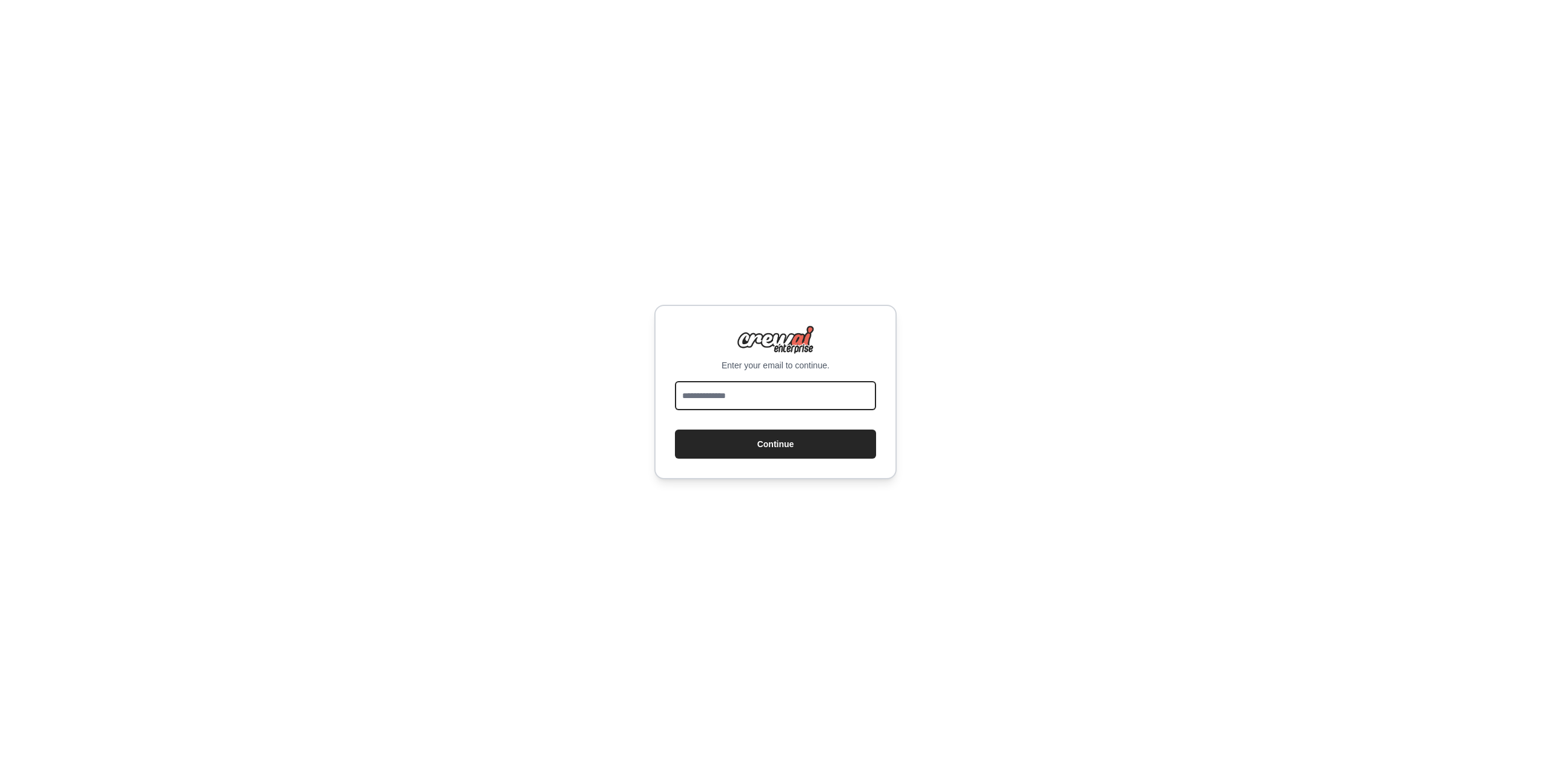
click at [749, 398] on input "email" at bounding box center [776, 395] width 201 height 29
type input "**********"
click at [789, 450] on button "Continue" at bounding box center [776, 443] width 201 height 29
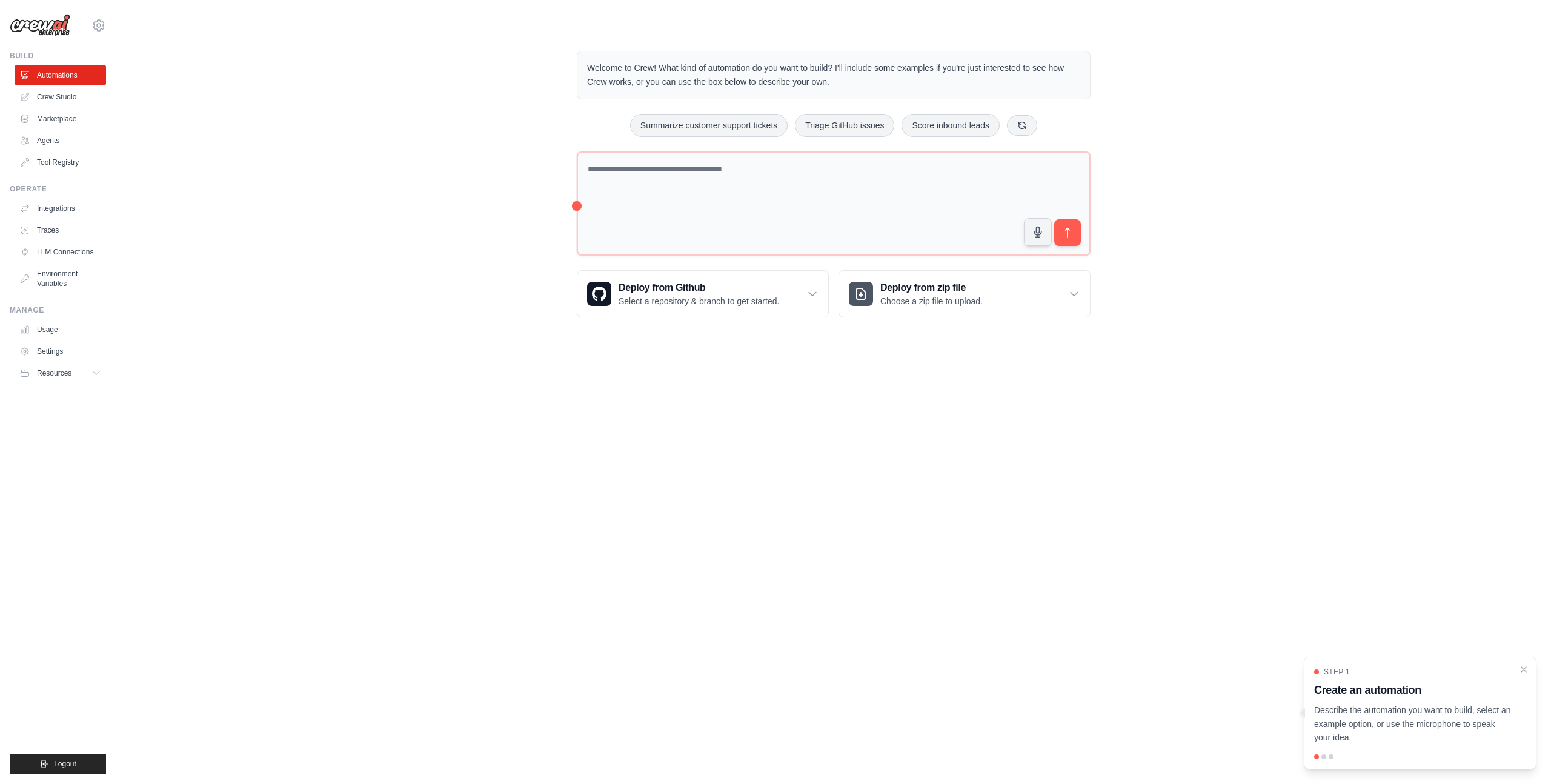
click at [1471, 731] on p "Describe the automation you want to build, select an example option, or use the…" at bounding box center [1412, 724] width 198 height 41
click at [1324, 754] on div at bounding box center [1324, 756] width 5 height 5
click at [1529, 667] on icon "Close walkthrough" at bounding box center [1524, 669] width 11 height 11
click at [59, 95] on link "Crew Studio" at bounding box center [61, 97] width 92 height 19
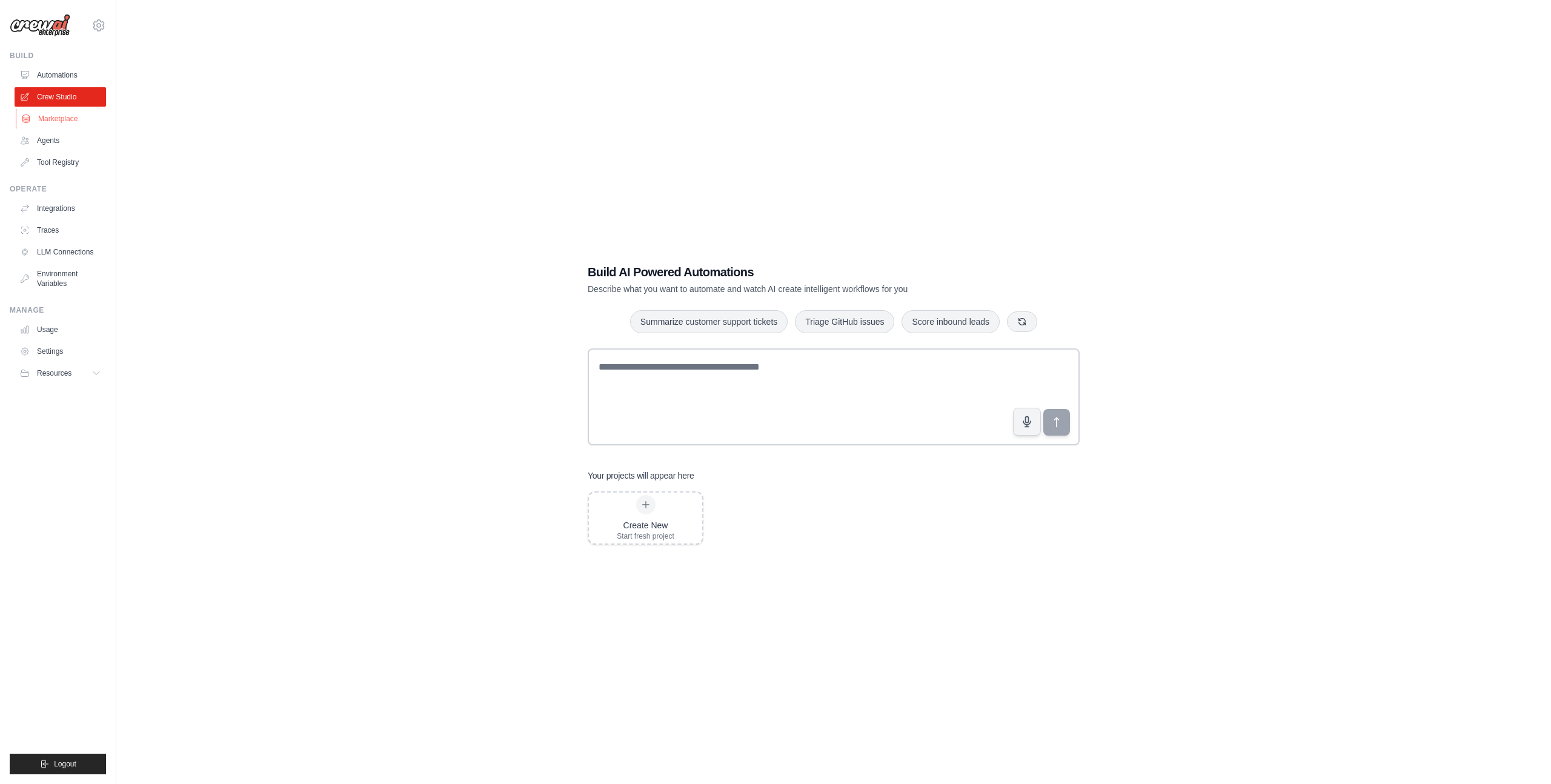
click at [67, 121] on link "Marketplace" at bounding box center [61, 118] width 92 height 19
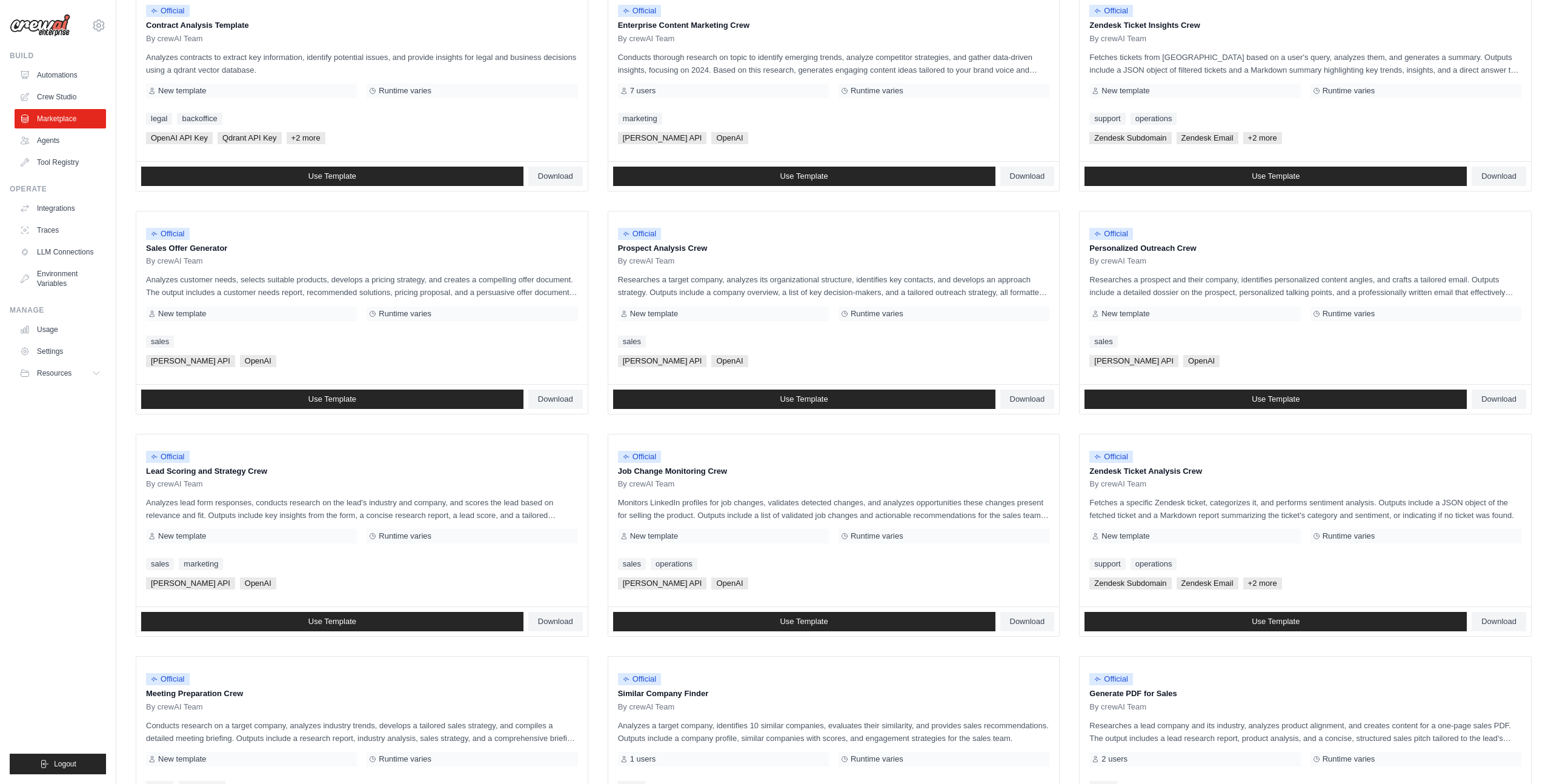
scroll to position [338, 0]
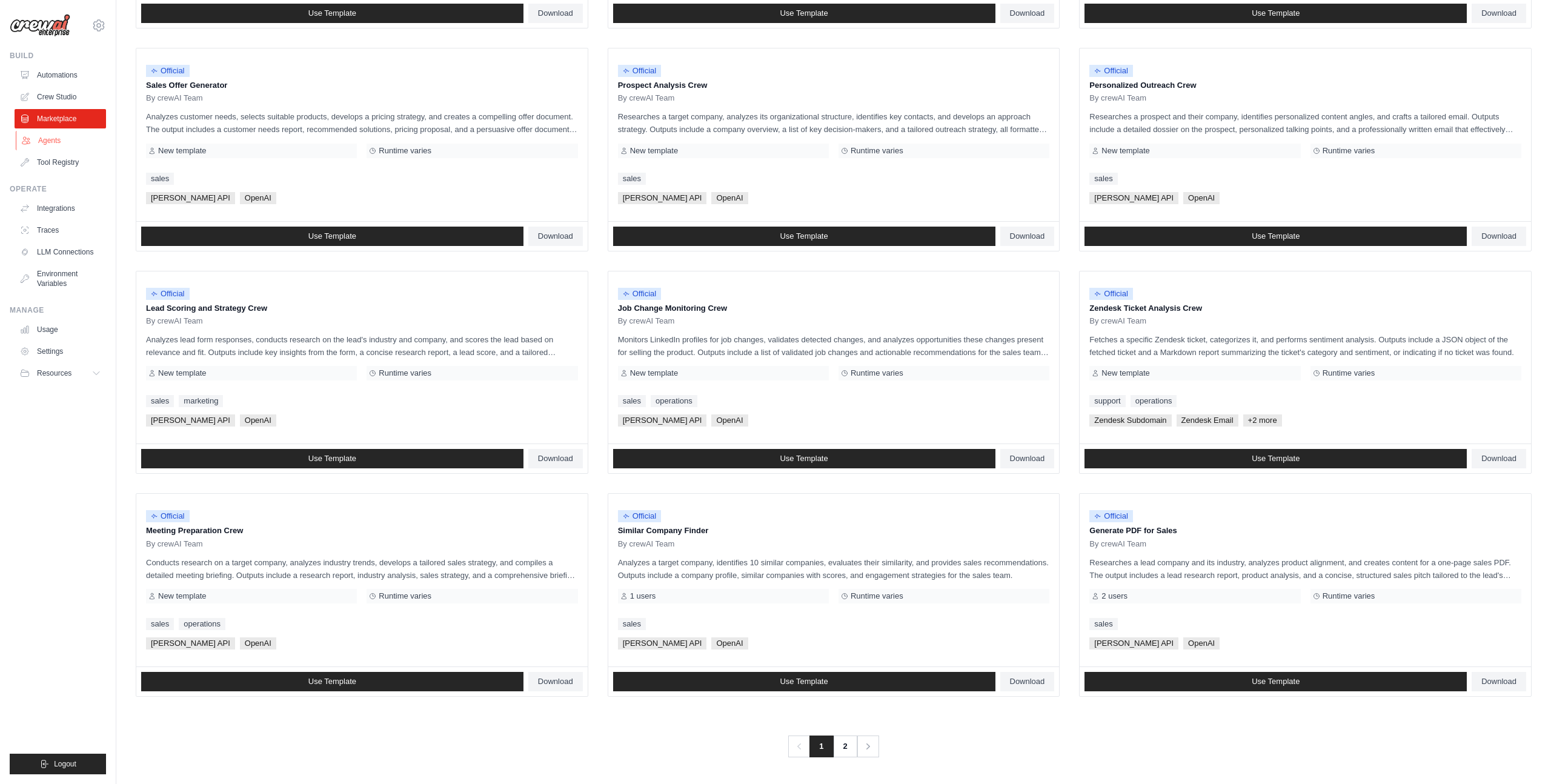
click at [76, 138] on link "Agents" at bounding box center [61, 141] width 92 height 19
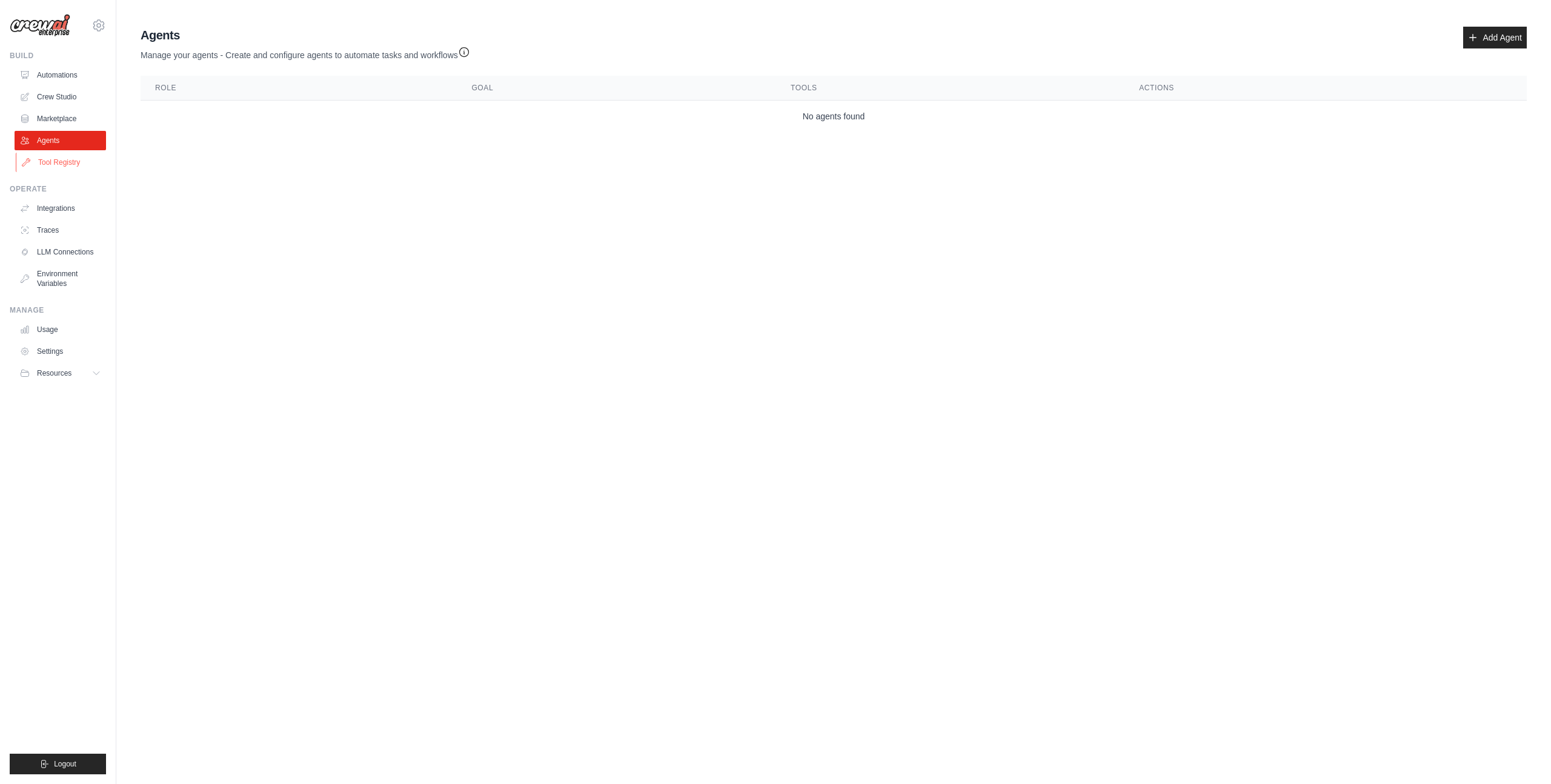
click at [69, 158] on link "Tool Registry" at bounding box center [61, 162] width 92 height 19
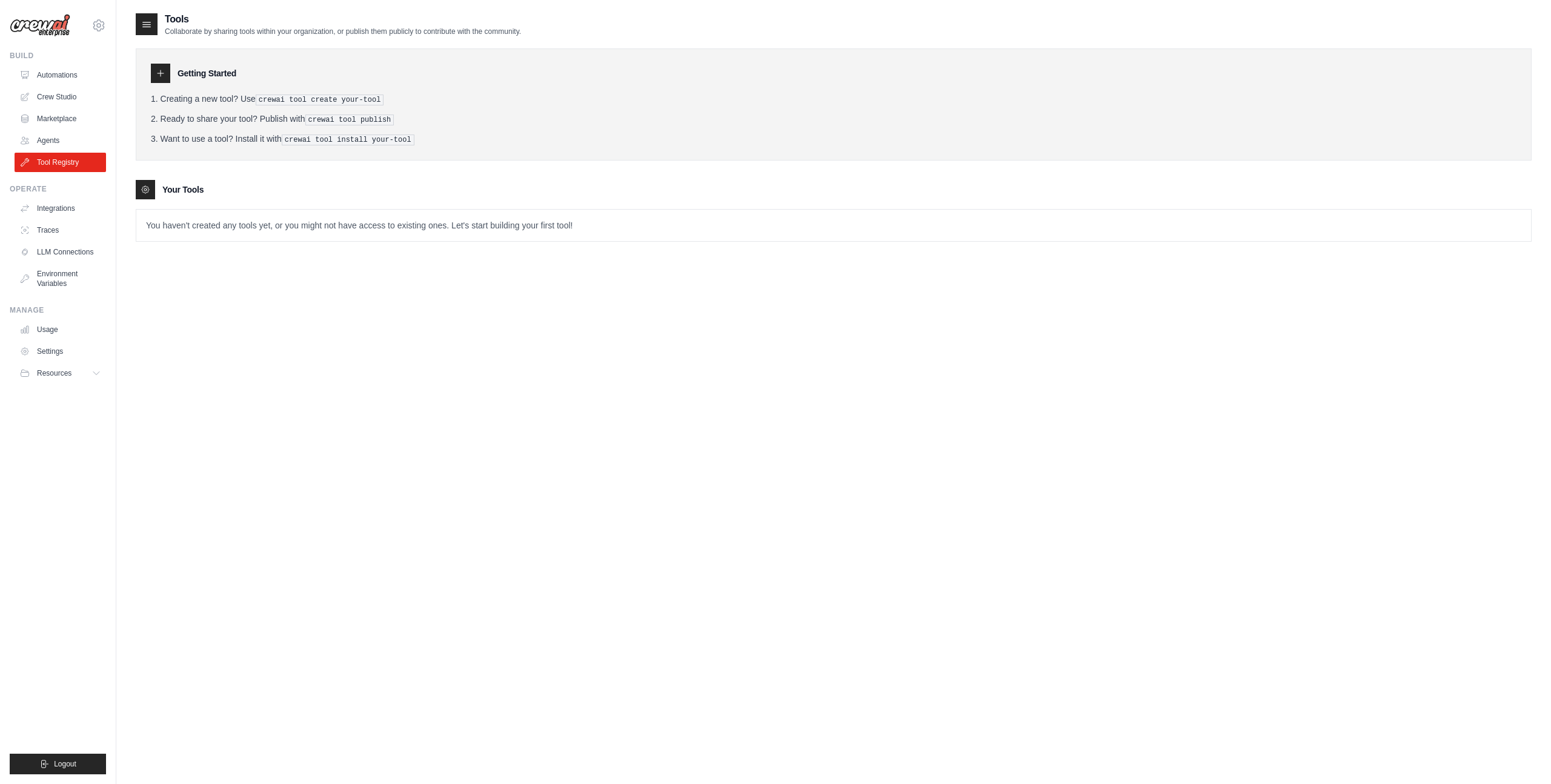
scroll to position [24, 0]
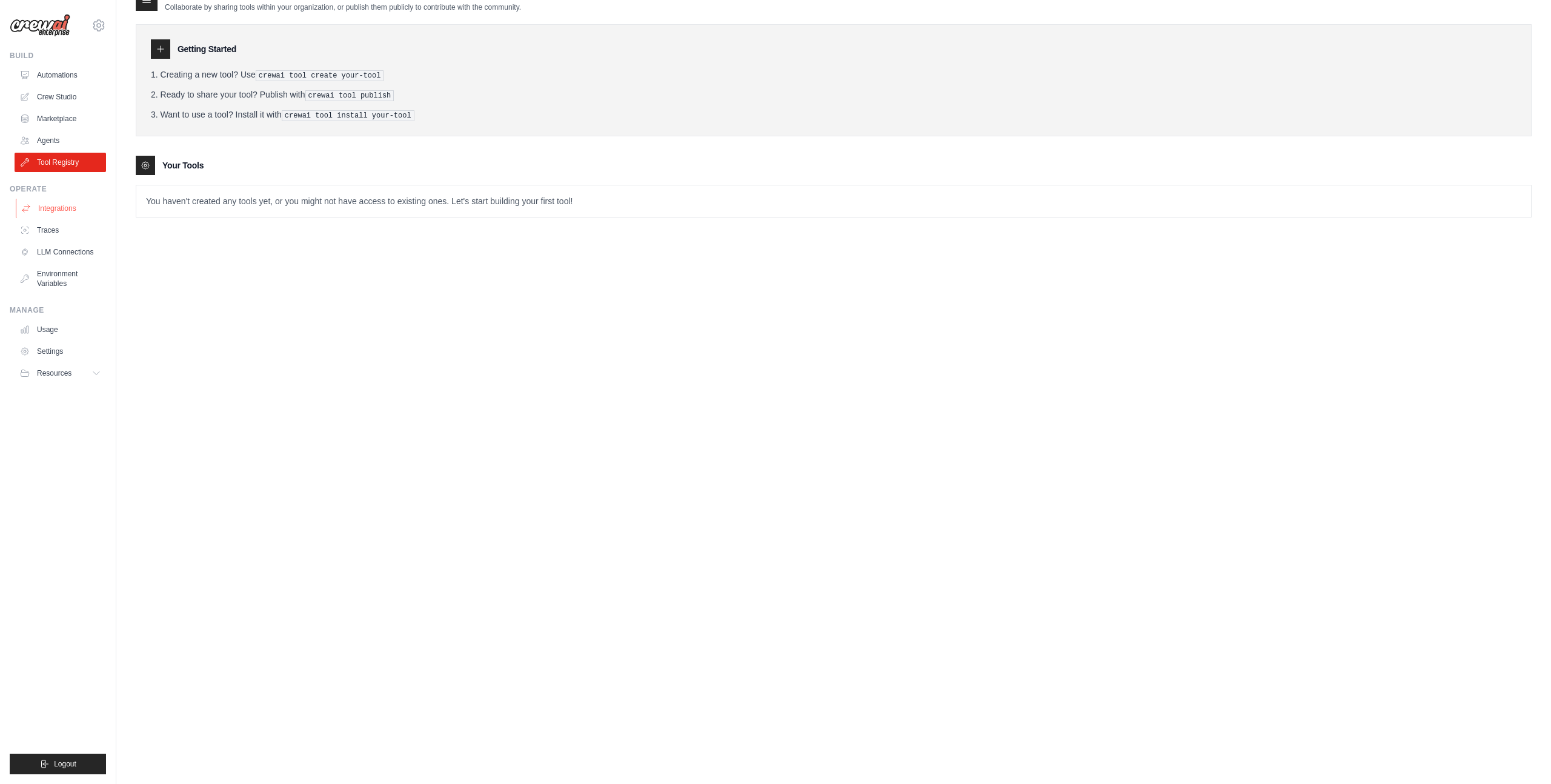
click at [78, 207] on link "Integrations" at bounding box center [61, 208] width 92 height 19
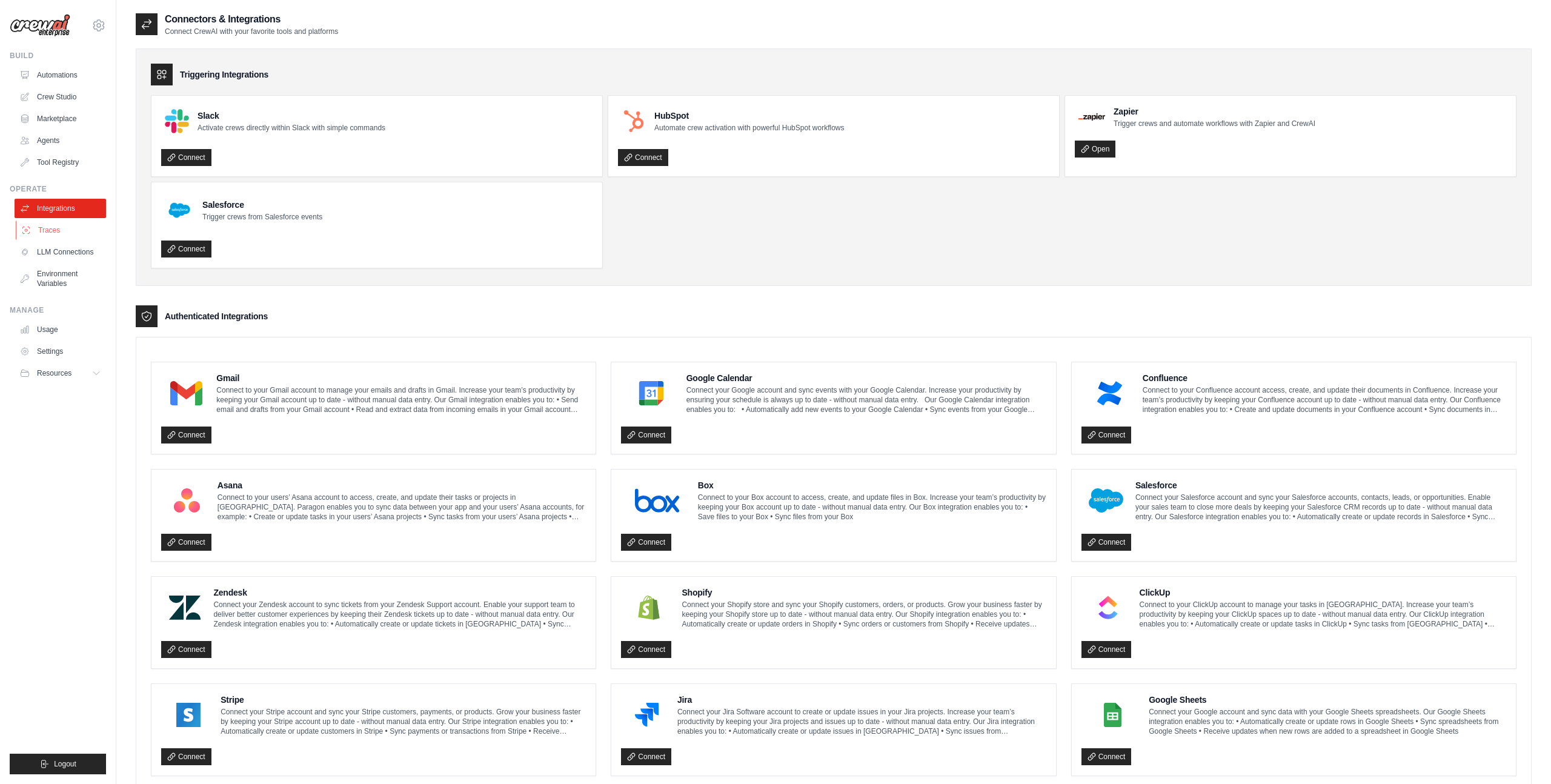
click at [57, 231] on link "Traces" at bounding box center [61, 230] width 92 height 19
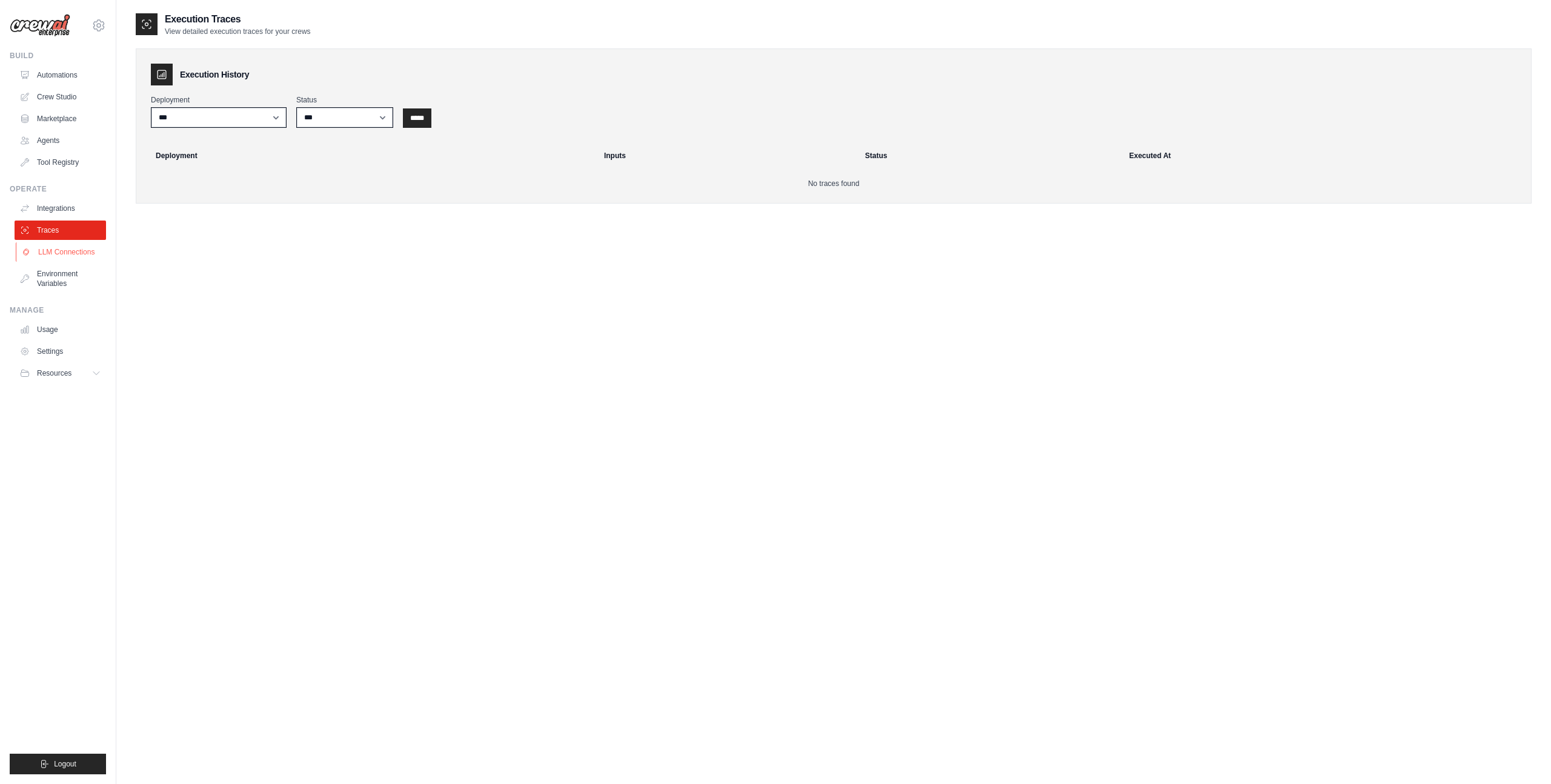
click at [59, 255] on link "LLM Connections" at bounding box center [61, 252] width 92 height 19
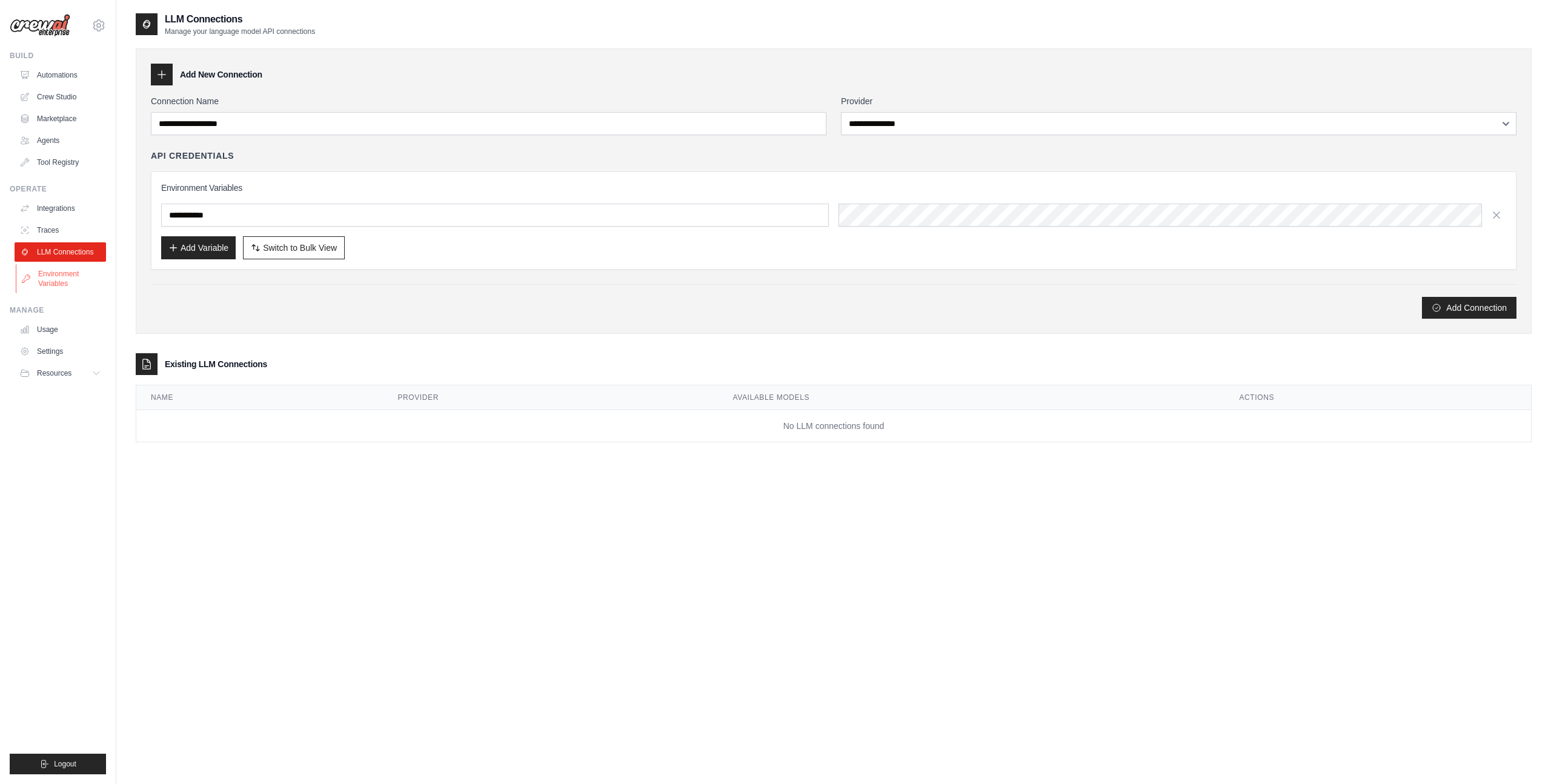
click at [69, 275] on link "Environment Variables" at bounding box center [61, 278] width 92 height 29
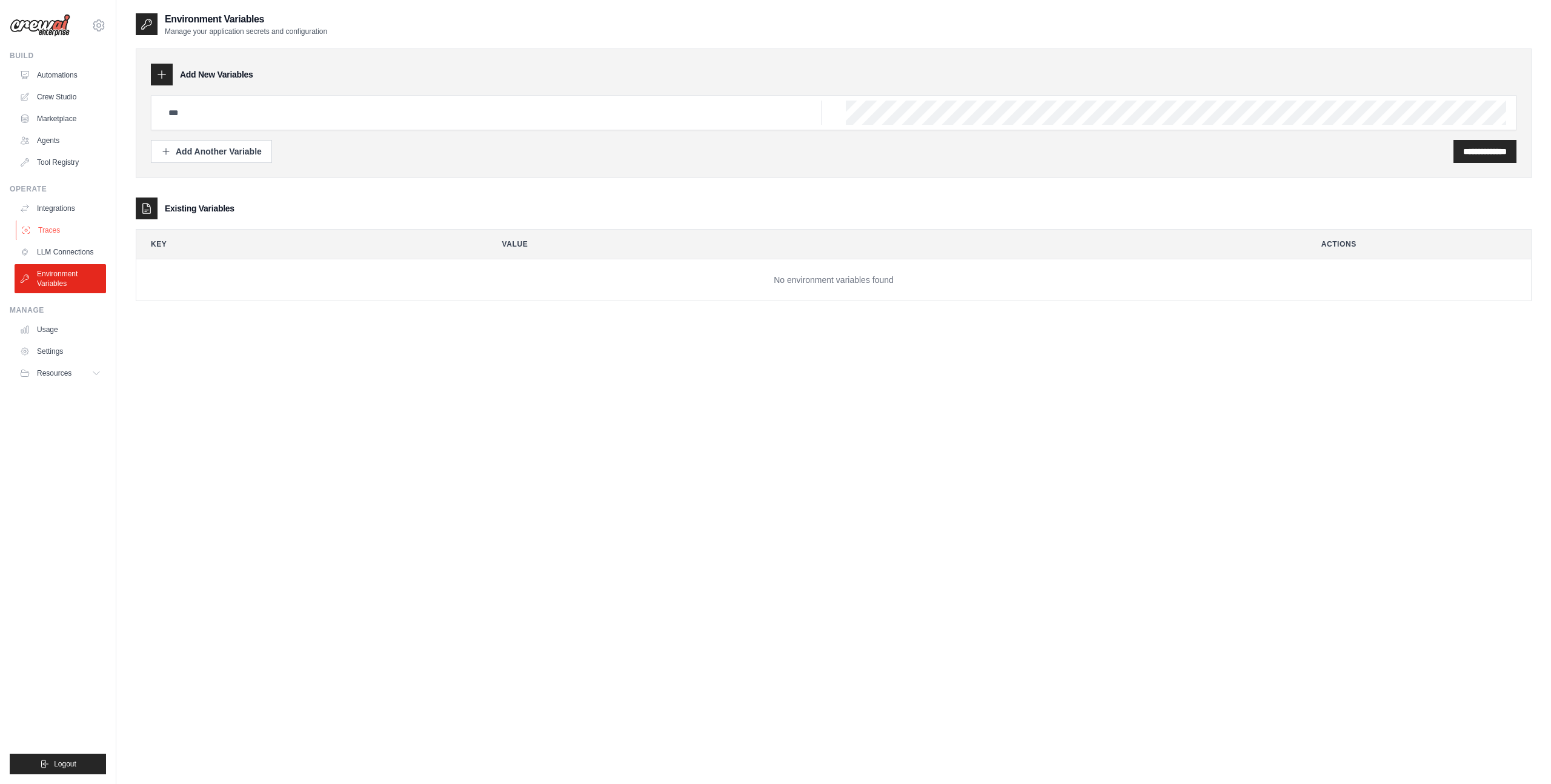
scroll to position [24, 0]
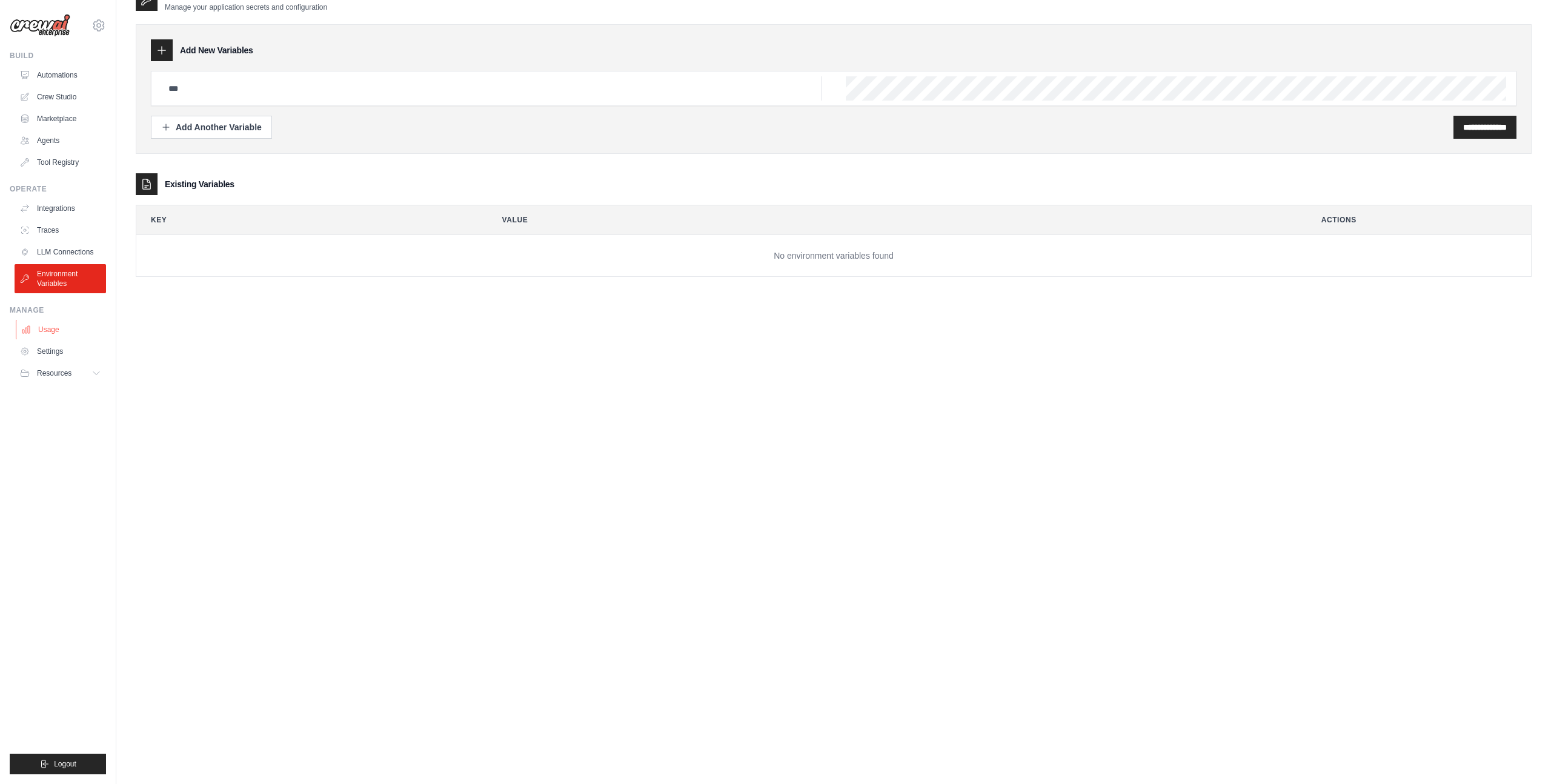
click at [54, 335] on link "Usage" at bounding box center [61, 329] width 92 height 19
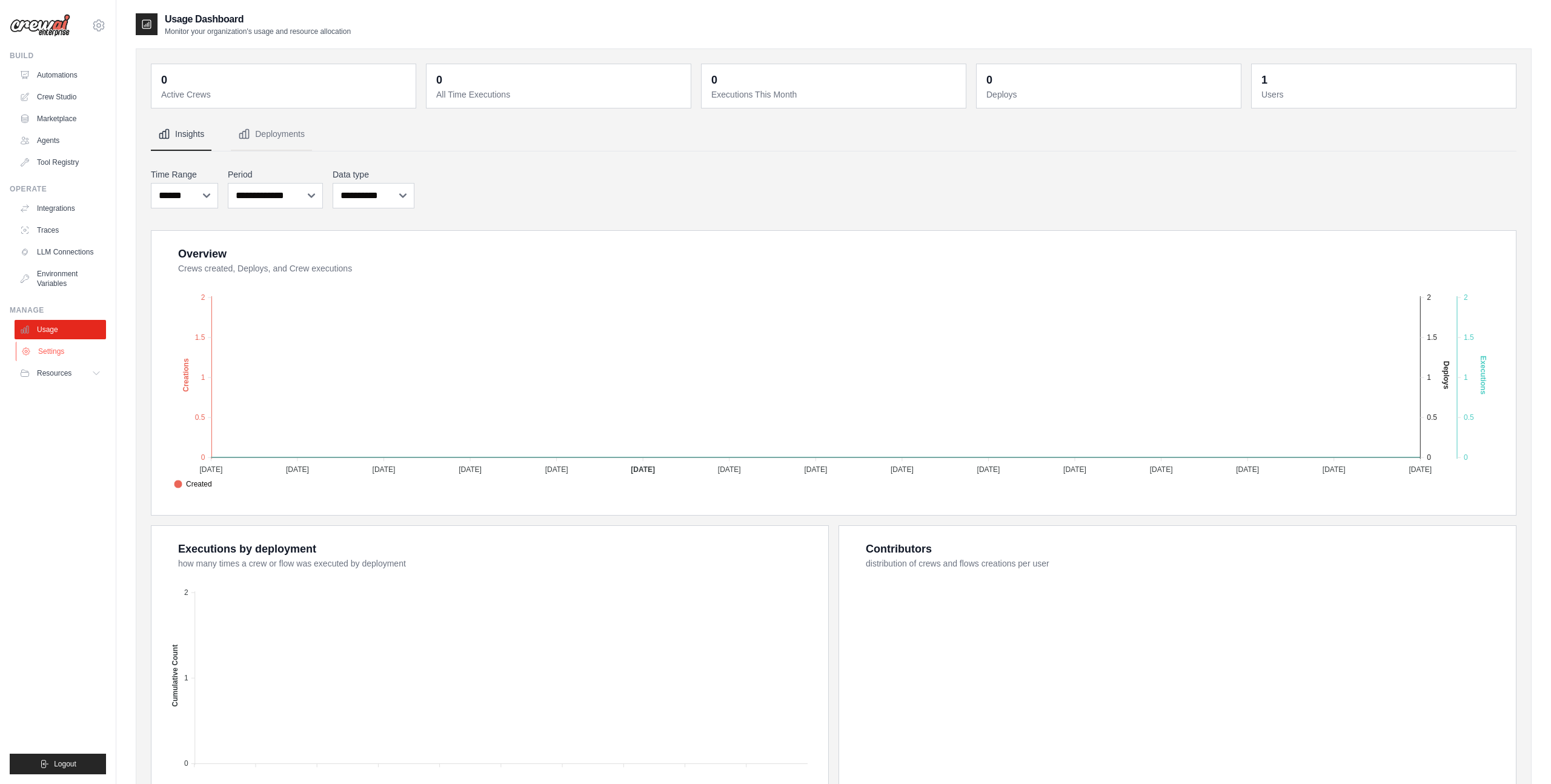
click at [59, 356] on link "Settings" at bounding box center [61, 351] width 92 height 19
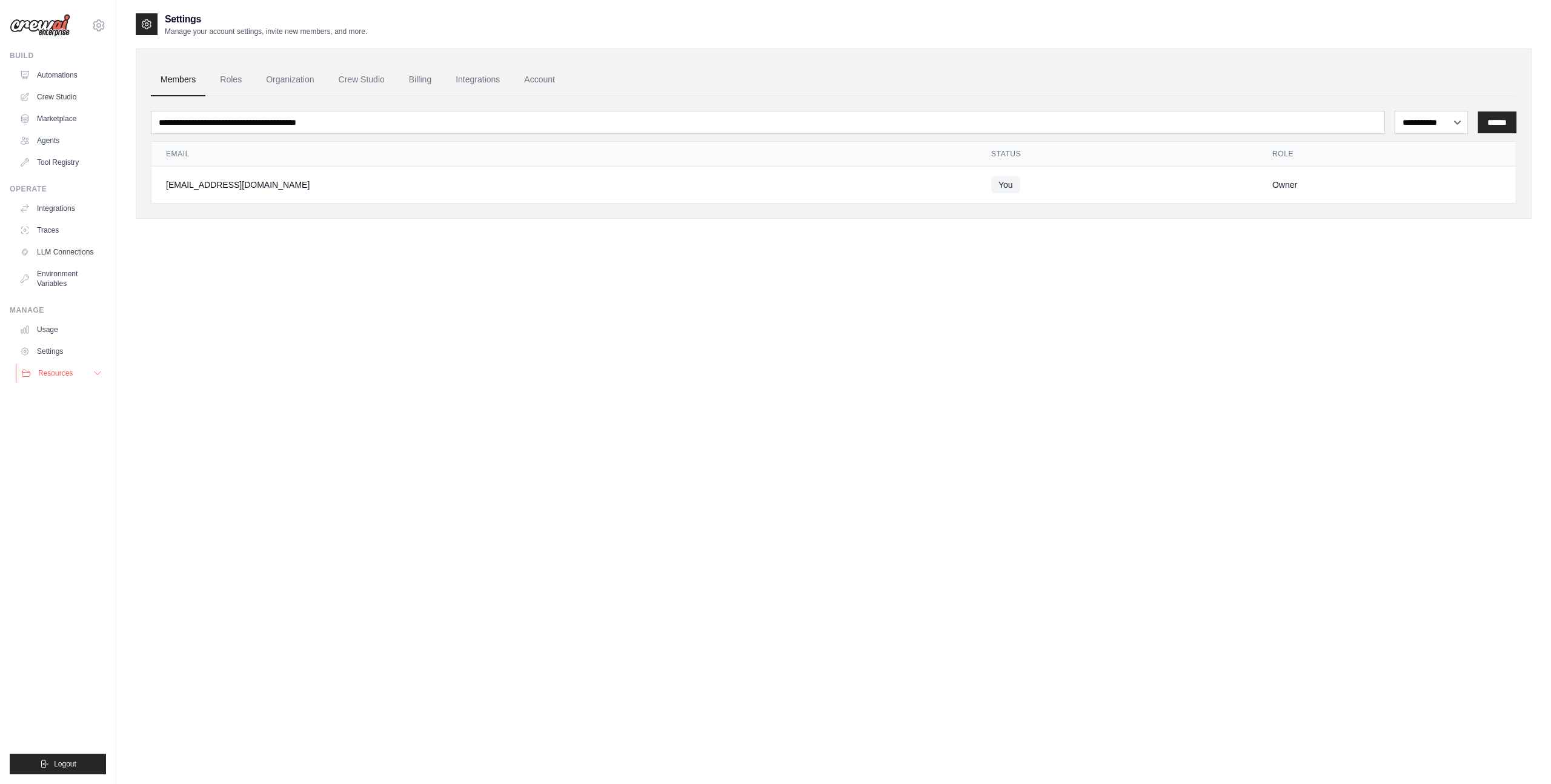
click at [61, 371] on span "Resources" at bounding box center [56, 372] width 35 height 10
click at [59, 76] on link "Automations" at bounding box center [61, 75] width 92 height 19
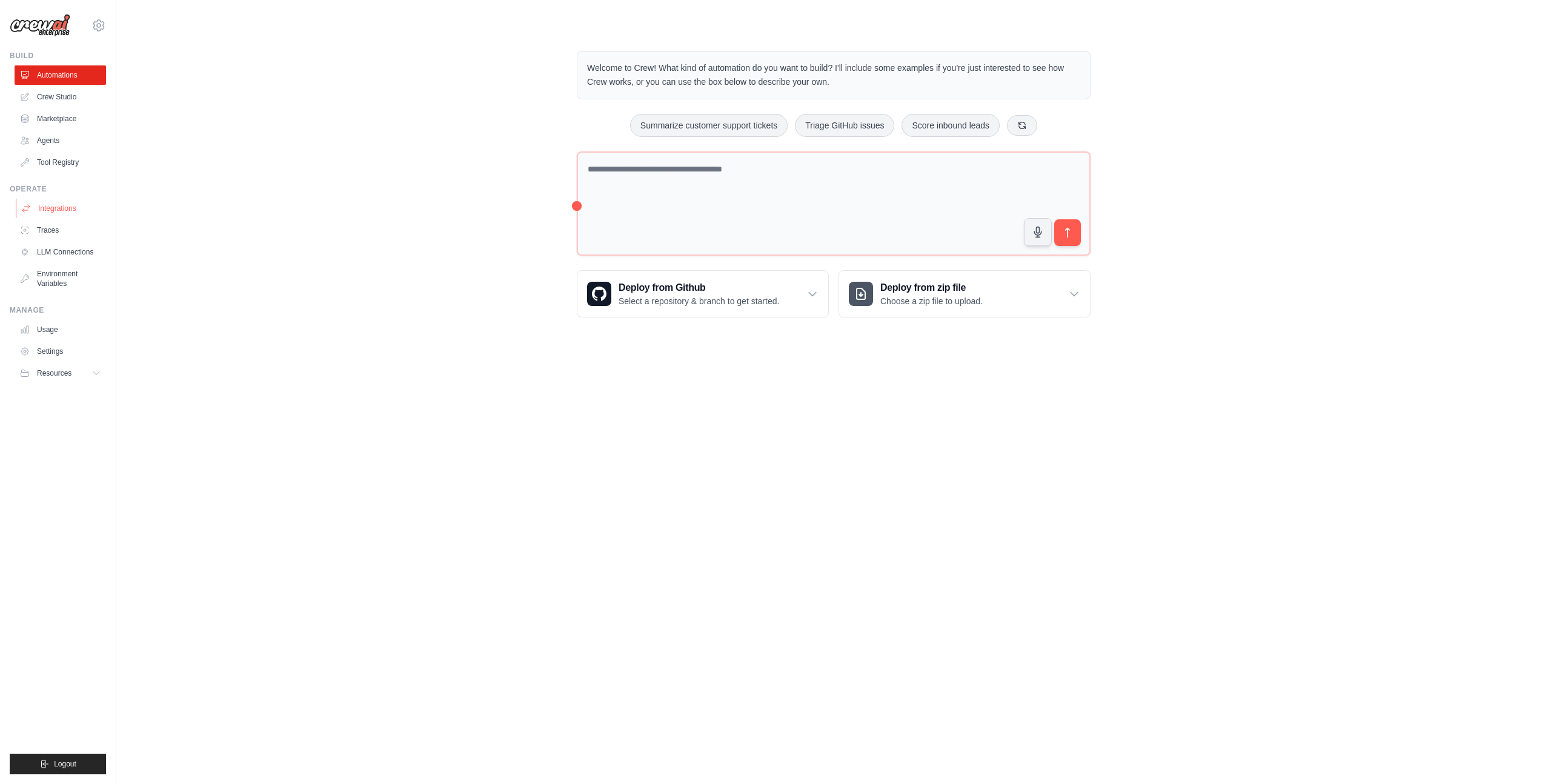
click at [53, 205] on link "Integrations" at bounding box center [61, 208] width 92 height 19
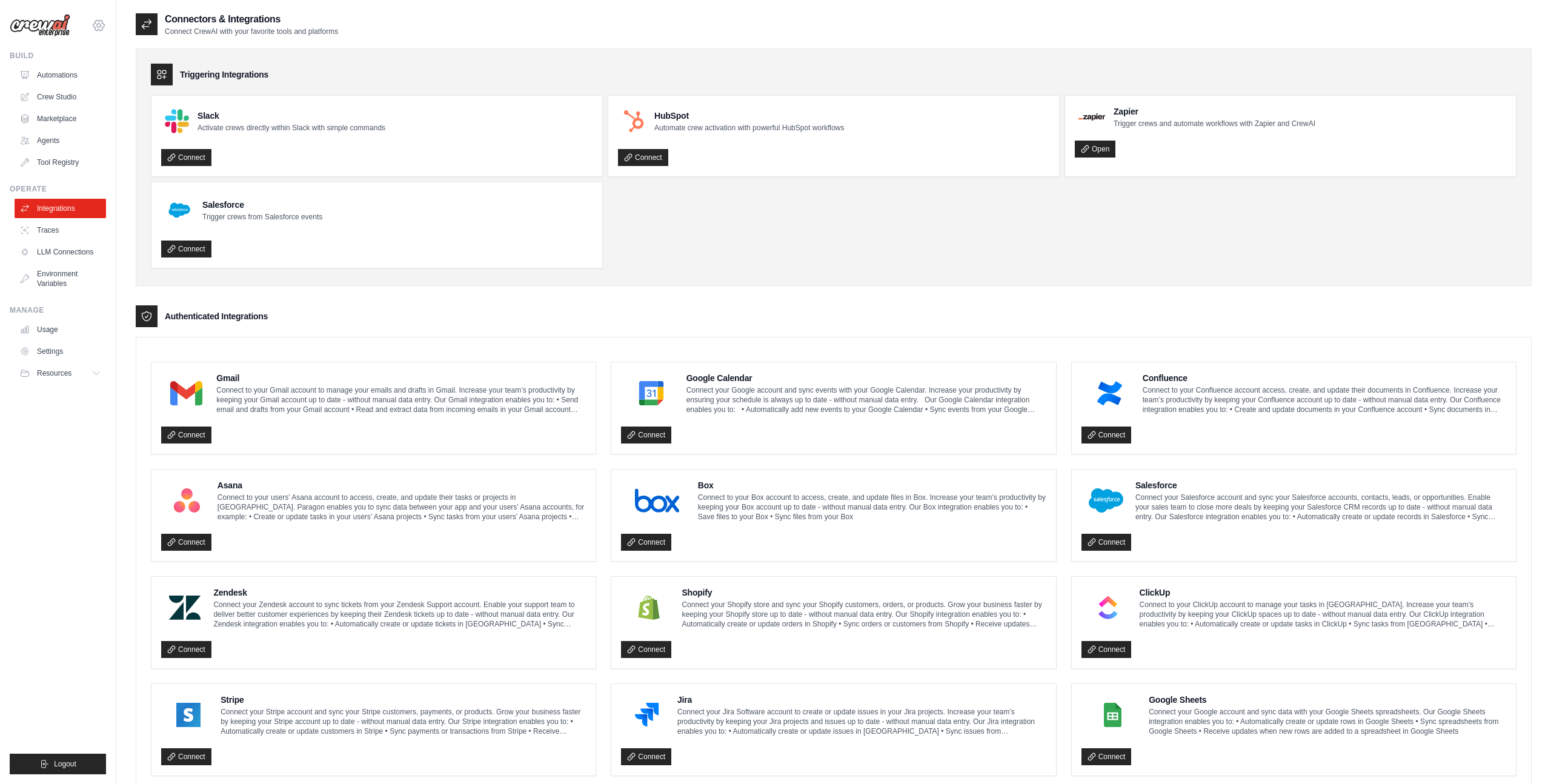
click at [96, 21] on icon at bounding box center [99, 26] width 15 height 15
click at [93, 83] on link "Settings" at bounding box center [99, 81] width 107 height 21
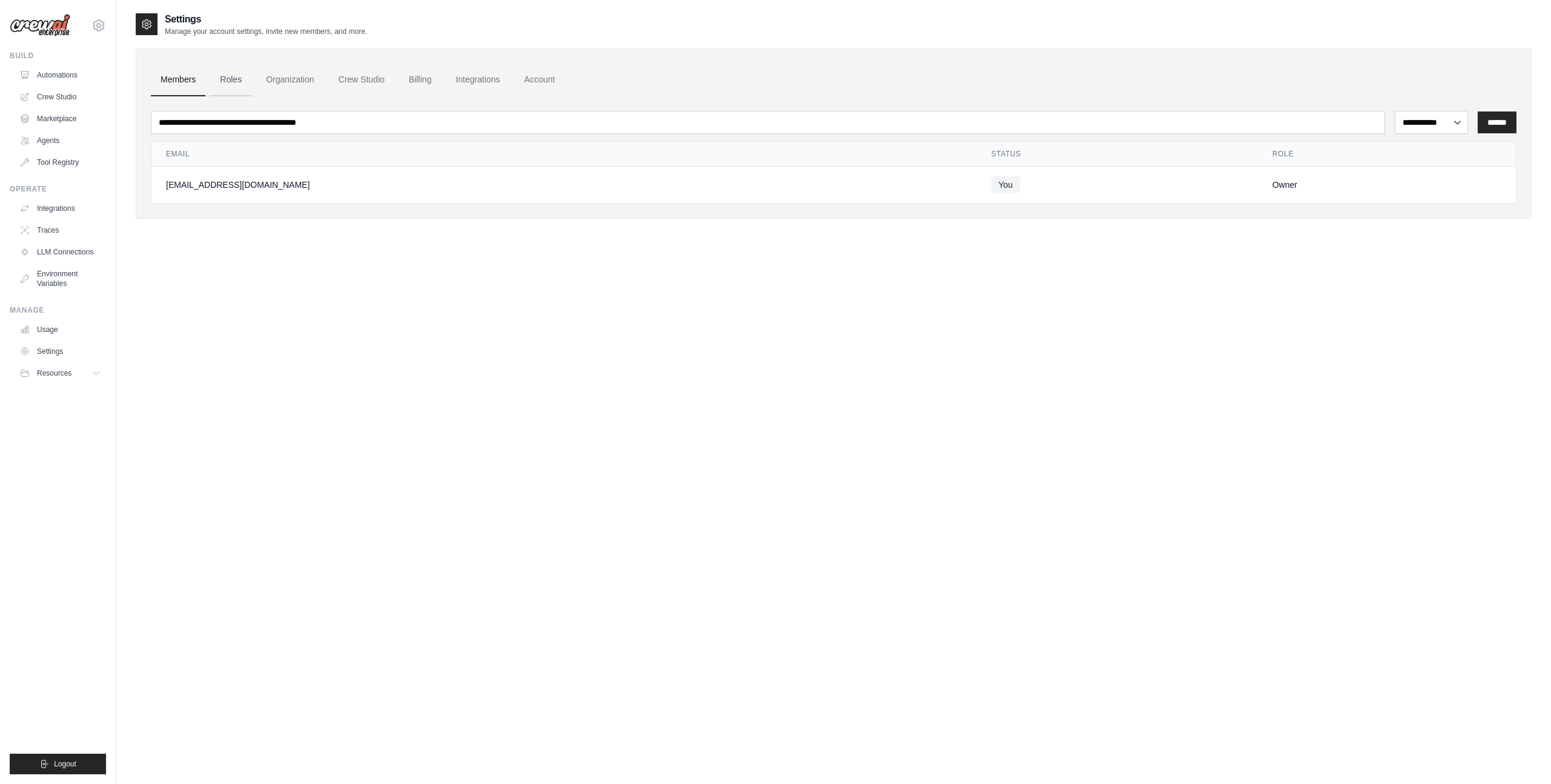
click at [224, 81] on link "Roles" at bounding box center [231, 80] width 41 height 33
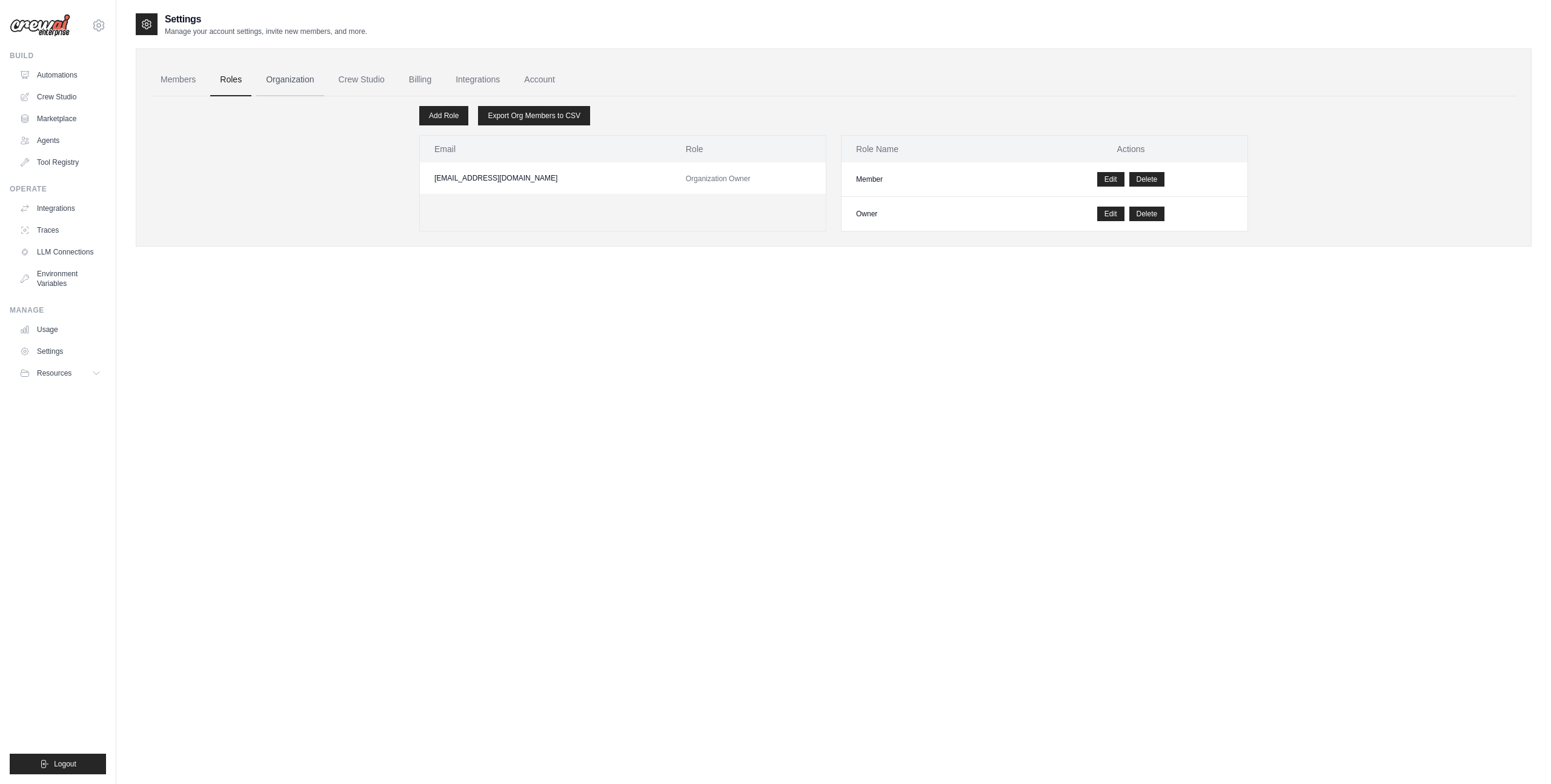
click at [284, 84] on link "Organization" at bounding box center [290, 80] width 67 height 33
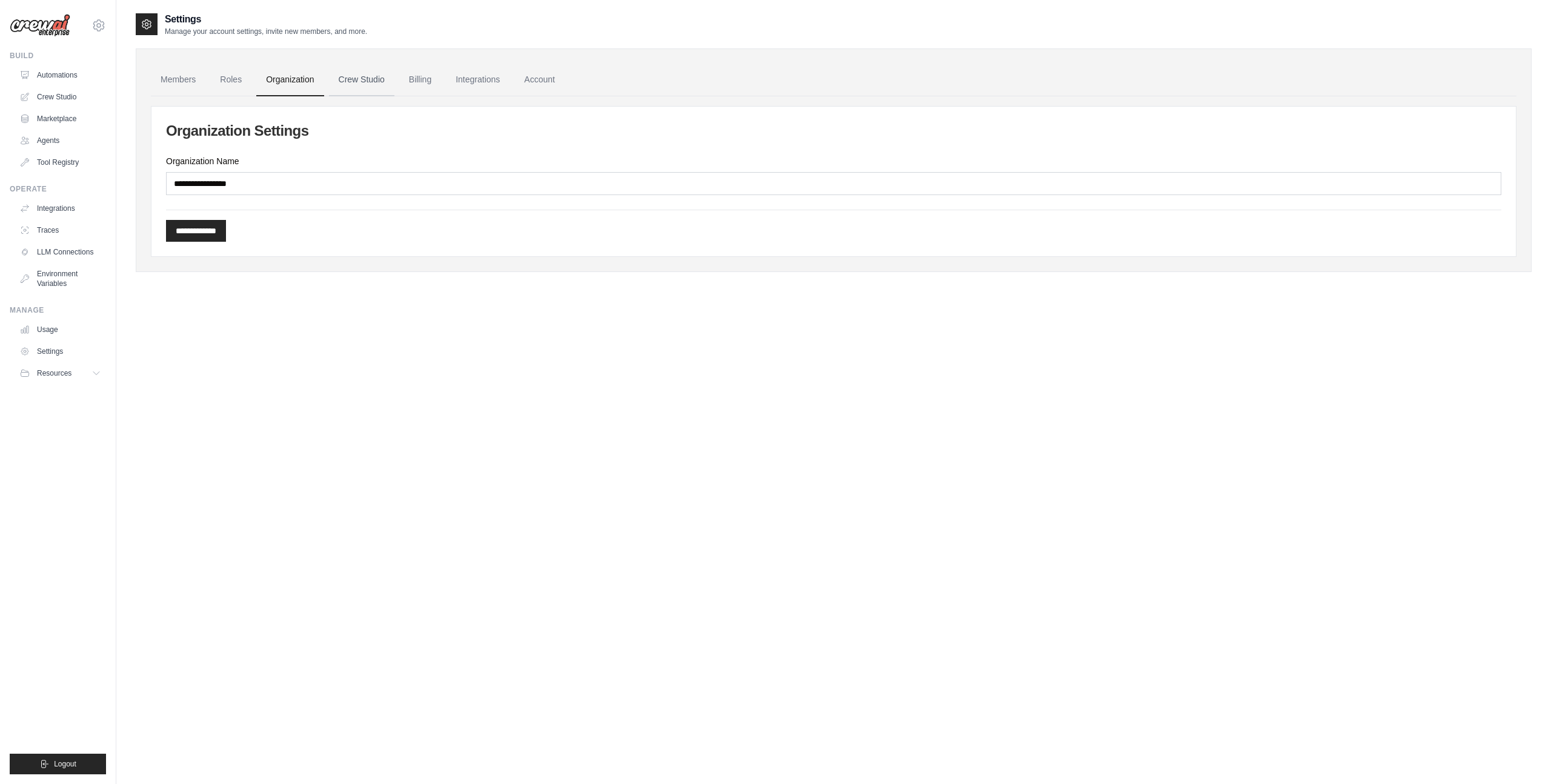
click at [349, 85] on link "Crew Studio" at bounding box center [361, 80] width 65 height 33
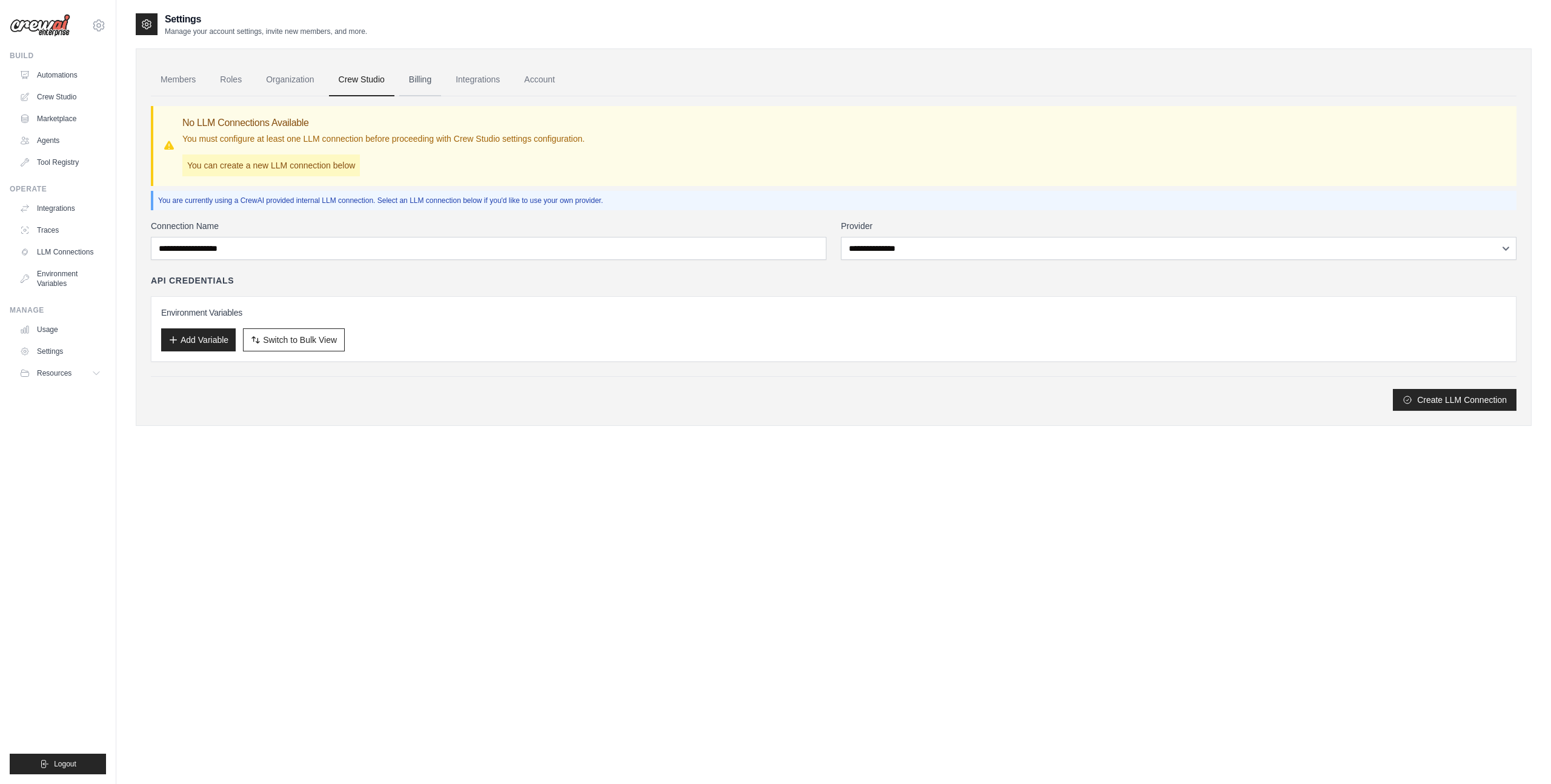
click at [427, 84] on link "Billing" at bounding box center [420, 80] width 41 height 33
click at [481, 85] on link "Integrations" at bounding box center [478, 80] width 64 height 33
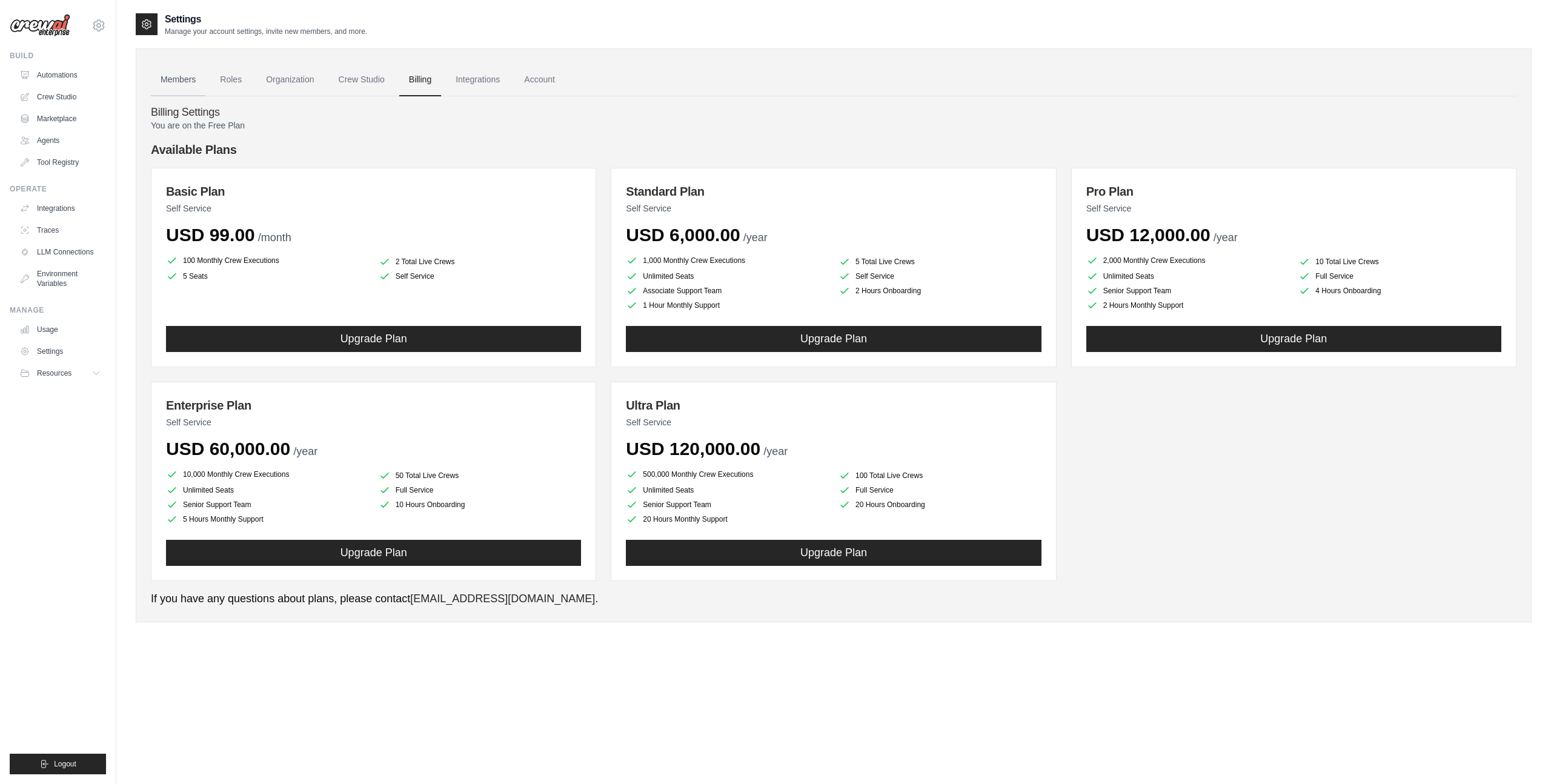
click at [184, 84] on link "Members" at bounding box center [179, 80] width 55 height 33
